Goal: Entertainment & Leisure: Consume media (video, audio)

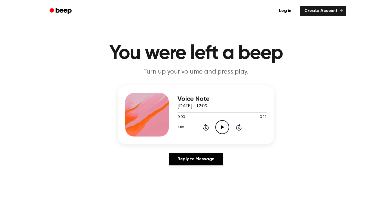
click at [220, 125] on icon "Play Audio" at bounding box center [222, 127] width 14 height 14
click at [180, 113] on div at bounding box center [221, 112] width 89 height 4
click at [224, 128] on icon "Play Audio" at bounding box center [222, 127] width 14 height 14
click at [223, 130] on icon "Play Audio" at bounding box center [222, 127] width 14 height 14
click at [217, 129] on icon "Play Audio" at bounding box center [222, 127] width 14 height 14
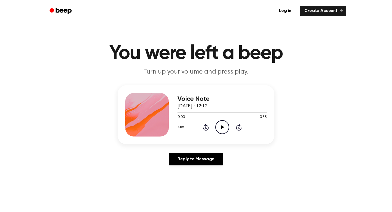
click at [223, 125] on icon "Play Audio" at bounding box center [222, 127] width 14 height 14
click at [223, 121] on icon "Play Audio" at bounding box center [222, 127] width 14 height 14
click at [220, 125] on icon "Play Audio" at bounding box center [222, 127] width 14 height 14
click at [217, 126] on icon "Play Audio" at bounding box center [222, 127] width 14 height 14
click at [218, 126] on icon "Play Audio" at bounding box center [222, 127] width 14 height 14
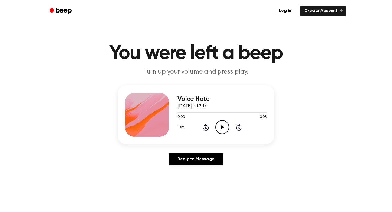
click at [220, 124] on icon "Play Audio" at bounding box center [222, 127] width 14 height 14
click at [220, 128] on icon "Play Audio" at bounding box center [222, 127] width 14 height 14
click at [217, 119] on div "0:00 0:33" at bounding box center [221, 117] width 89 height 6
click at [217, 125] on icon "Play Audio" at bounding box center [222, 127] width 14 height 14
click at [226, 130] on icon "Play Audio" at bounding box center [222, 127] width 14 height 14
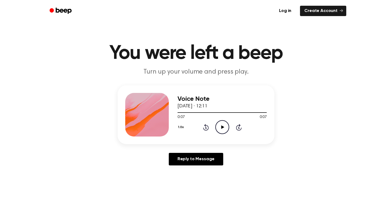
click at [222, 131] on icon "Play Audio" at bounding box center [222, 127] width 14 height 14
click at [218, 125] on icon "Play Audio" at bounding box center [222, 127] width 14 height 14
click at [221, 129] on icon "Play Audio" at bounding box center [222, 127] width 14 height 14
click at [222, 130] on icon "Play Audio" at bounding box center [222, 127] width 14 height 14
click at [222, 130] on icon "Pause Audio" at bounding box center [222, 127] width 14 height 14
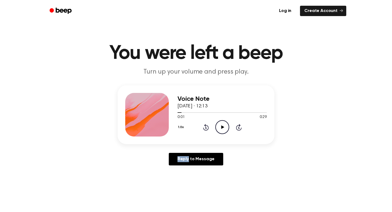
click at [222, 130] on icon "Play Audio" at bounding box center [222, 127] width 14 height 14
click at [223, 130] on icon "Play Audio" at bounding box center [222, 127] width 14 height 14
click at [222, 132] on icon "Play Audio" at bounding box center [222, 127] width 14 height 14
click at [222, 131] on icon "Play Audio" at bounding box center [222, 127] width 14 height 14
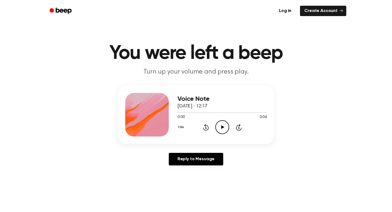
click at [228, 134] on icon "Play Audio" at bounding box center [222, 127] width 14 height 14
click at [216, 127] on icon "Play Audio" at bounding box center [222, 127] width 14 height 14
click at [222, 125] on icon "Play Audio" at bounding box center [222, 127] width 14 height 14
click at [220, 128] on icon "Play Audio" at bounding box center [222, 127] width 14 height 14
click at [224, 128] on icon "Play Audio" at bounding box center [222, 127] width 14 height 14
